Goal: Find specific page/section: Find specific page/section

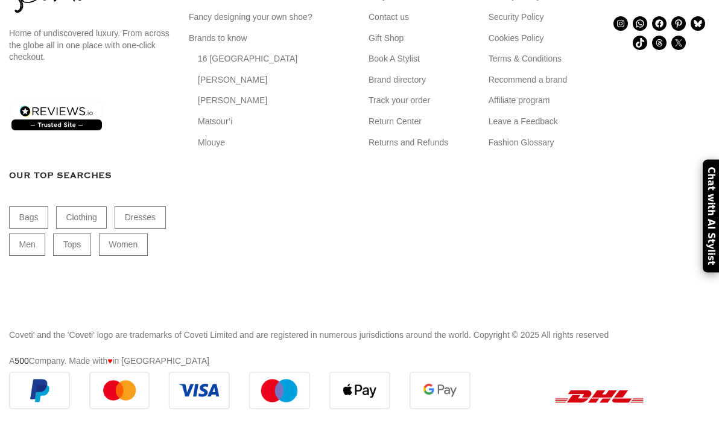
scroll to position [7142, 0]
